Goal: Complete application form

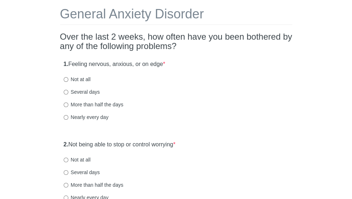
scroll to position [45, 0]
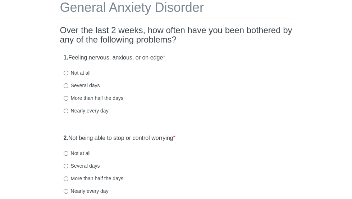
drag, startPoint x: 0, startPoint y: 0, endPoint x: 357, endPoint y: 33, distance: 358.5
click at [352, 33] on html "General Anxiety Disorder Over the last 2 weeks, how often have you been bothere…" at bounding box center [176, 54] width 352 height 199
click at [68, 75] on input "Not at all" at bounding box center [66, 73] width 5 height 5
radio input "true"
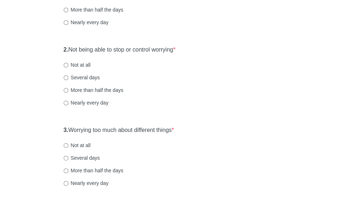
scroll to position [134, 0]
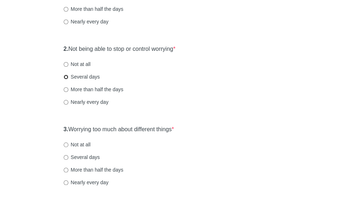
click at [68, 79] on input "Several days" at bounding box center [66, 76] width 5 height 5
radio input "true"
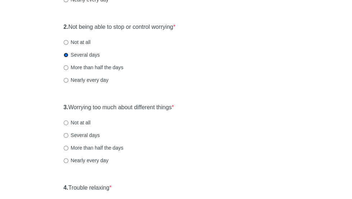
scroll to position [158, 0]
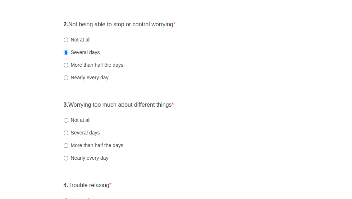
click at [91, 40] on label "Not at all" at bounding box center [77, 39] width 27 height 7
click at [68, 40] on input "Not at all" at bounding box center [66, 39] width 5 height 5
radio input "true"
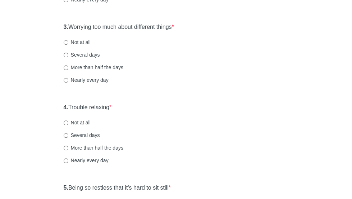
scroll to position [237, 0]
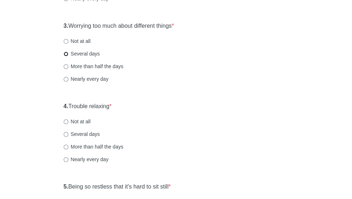
click at [68, 56] on input "Several days" at bounding box center [66, 53] width 5 height 5
radio input "true"
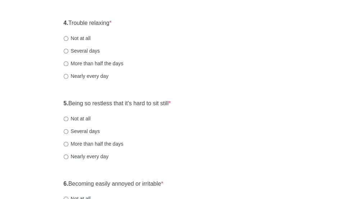
scroll to position [327, 0]
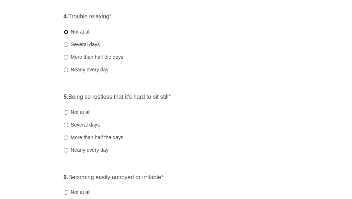
click at [68, 34] on input "Not at all" at bounding box center [66, 32] width 5 height 5
radio input "true"
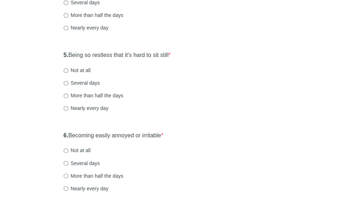
scroll to position [380, 0]
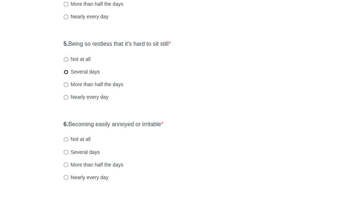
click at [68, 74] on input "Several days" at bounding box center [66, 71] width 5 height 5
radio input "true"
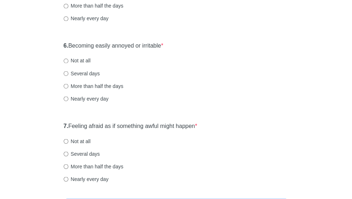
scroll to position [486, 0]
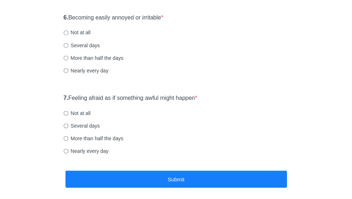
click at [97, 36] on div "6. Becoming easily annoyed or irritable * Not at all Several days More than hal…" at bounding box center [176, 47] width 232 height 75
click at [68, 35] on input "Not at all" at bounding box center [66, 32] width 5 height 5
radio input "true"
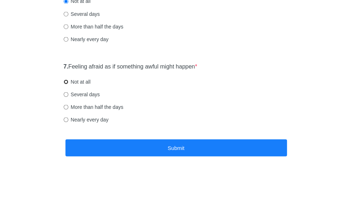
click at [68, 84] on input "Not at all" at bounding box center [66, 81] width 5 height 5
radio input "true"
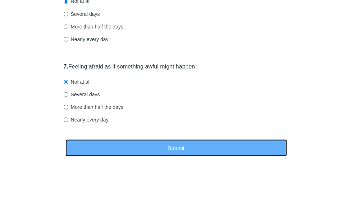
click at [112, 147] on button "Submit" at bounding box center [176, 147] width 222 height 17
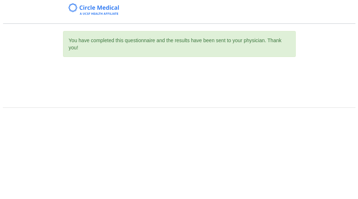
scroll to position [0, 0]
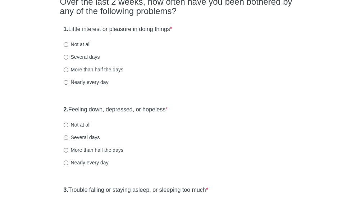
scroll to position [76, 0]
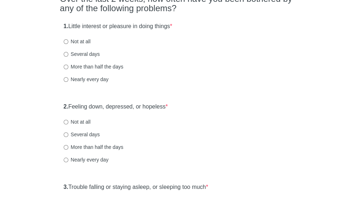
click at [100, 58] on label "Several days" at bounding box center [82, 53] width 36 height 7
click at [68, 56] on input "Several days" at bounding box center [66, 54] width 5 height 5
radio input "true"
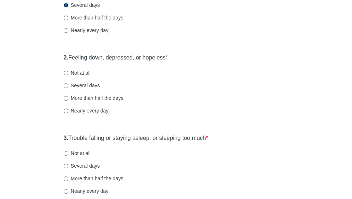
scroll to position [132, 0]
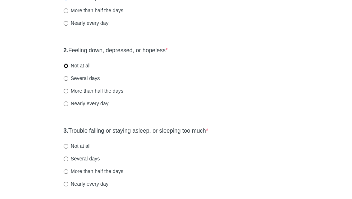
click at [68, 68] on input "Not at all" at bounding box center [66, 65] width 5 height 5
radio input "true"
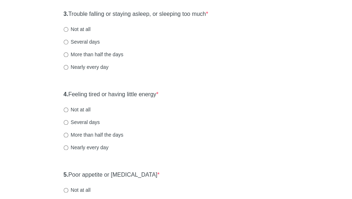
scroll to position [256, 0]
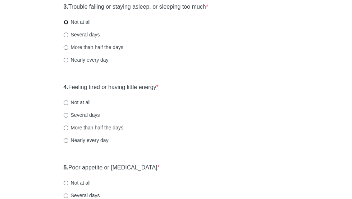
click at [68, 24] on input "Not at all" at bounding box center [66, 22] width 5 height 5
radio input "true"
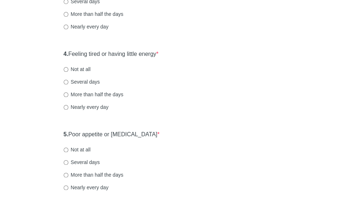
scroll to position [314, 0]
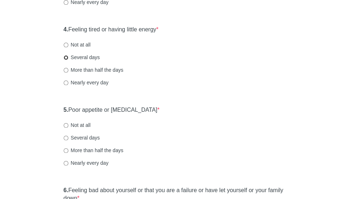
click at [68, 60] on input "Several days" at bounding box center [66, 57] width 5 height 5
radio input "true"
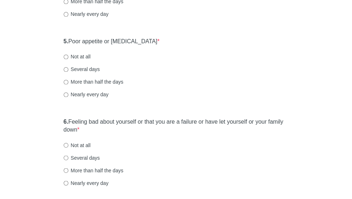
scroll to position [387, 0]
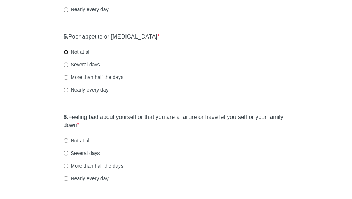
click at [68, 54] on input "Not at all" at bounding box center [66, 52] width 5 height 5
radio input "true"
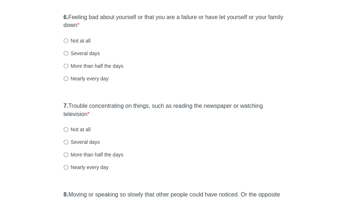
scroll to position [491, 0]
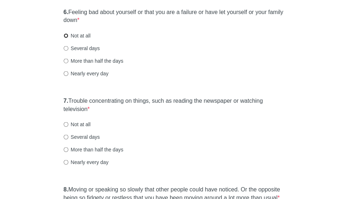
click at [68, 38] on input "Not at all" at bounding box center [66, 35] width 5 height 5
radio input "true"
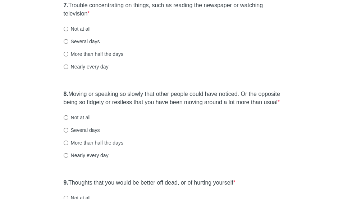
scroll to position [595, 0]
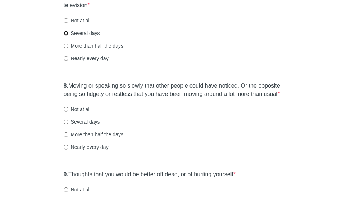
click at [68, 36] on input "Several days" at bounding box center [66, 33] width 5 height 5
radio input "true"
click at [68, 61] on input "Nearly every day" at bounding box center [66, 58] width 5 height 5
radio input "true"
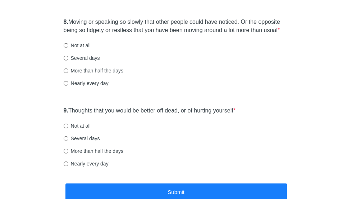
scroll to position [660, 0]
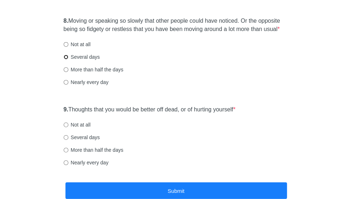
click at [68, 59] on input "Several days" at bounding box center [66, 57] width 5 height 5
radio input "true"
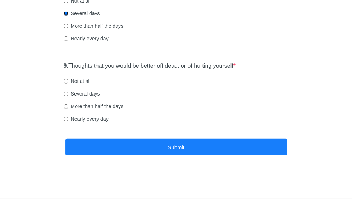
scroll to position [738, 0]
click at [68, 82] on input "Not at all" at bounding box center [66, 81] width 5 height 5
radio input "true"
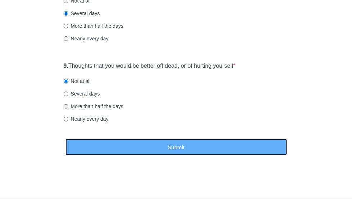
click at [112, 146] on button "Submit" at bounding box center [176, 147] width 222 height 17
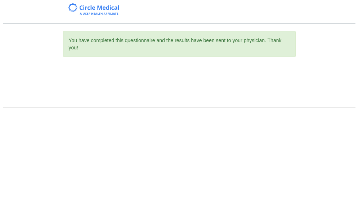
scroll to position [0, 0]
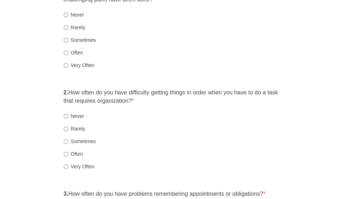
scroll to position [115, 0]
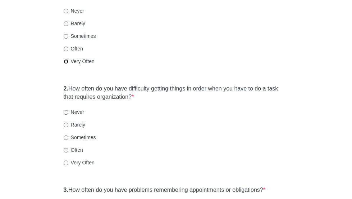
click at [68, 64] on input "Very Often" at bounding box center [66, 61] width 5 height 5
radio input "true"
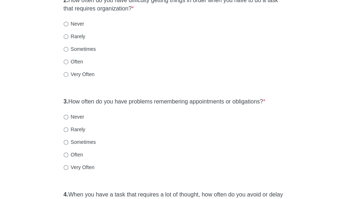
scroll to position [204, 0]
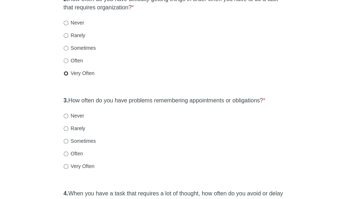
click at [68, 76] on input "Very Often" at bounding box center [66, 73] width 5 height 5
radio input "true"
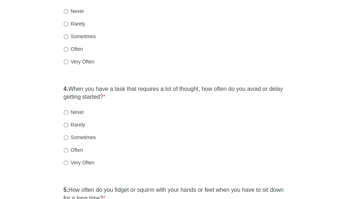
scroll to position [310, 0]
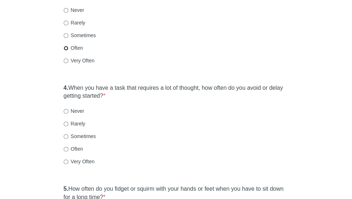
click at [68, 50] on input "Often" at bounding box center [66, 48] width 5 height 5
radio input "true"
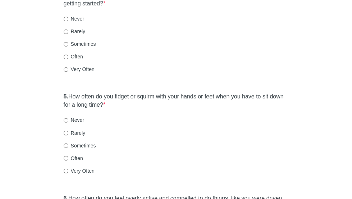
scroll to position [403, 0]
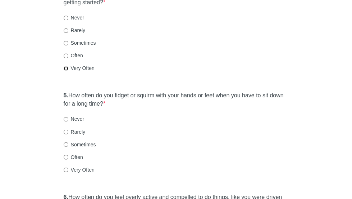
click at [68, 71] on input "Very Often" at bounding box center [66, 68] width 5 height 5
radio input "true"
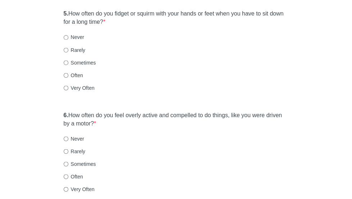
scroll to position [489, 0]
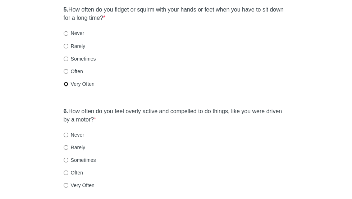
click at [68, 86] on input "Very Often" at bounding box center [66, 83] width 5 height 5
radio input "true"
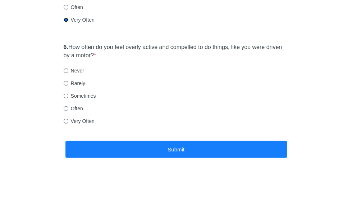
scroll to position [556, 0]
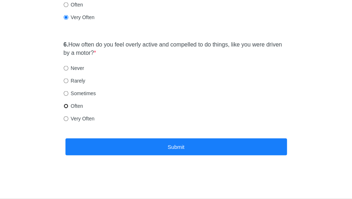
click at [68, 108] on input "Often" at bounding box center [66, 106] width 5 height 5
radio input "true"
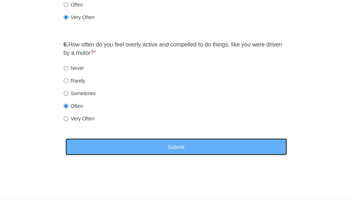
click at [106, 155] on button "Submit" at bounding box center [176, 146] width 222 height 17
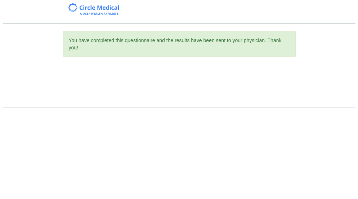
scroll to position [0, 0]
